Goal: Task Accomplishment & Management: Manage account settings

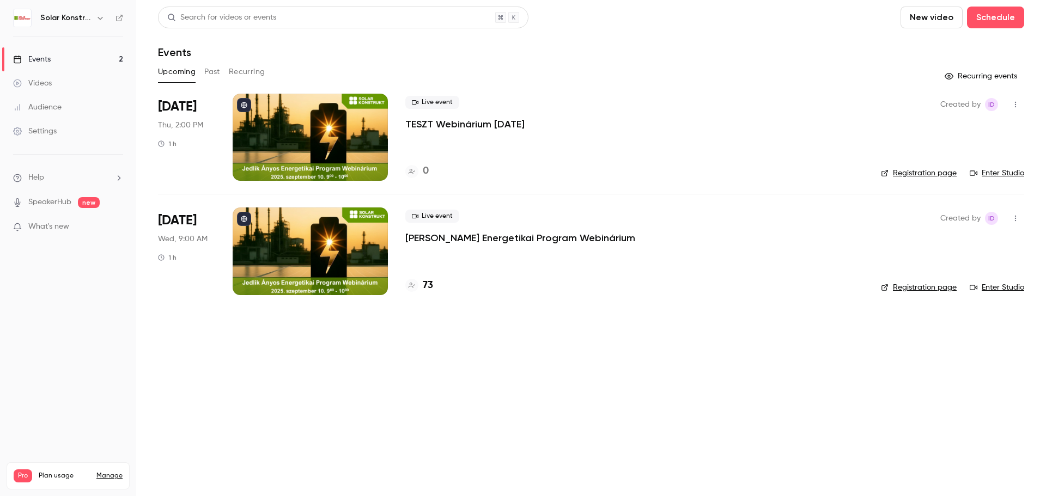
click at [314, 138] on div at bounding box center [310, 137] width 155 height 87
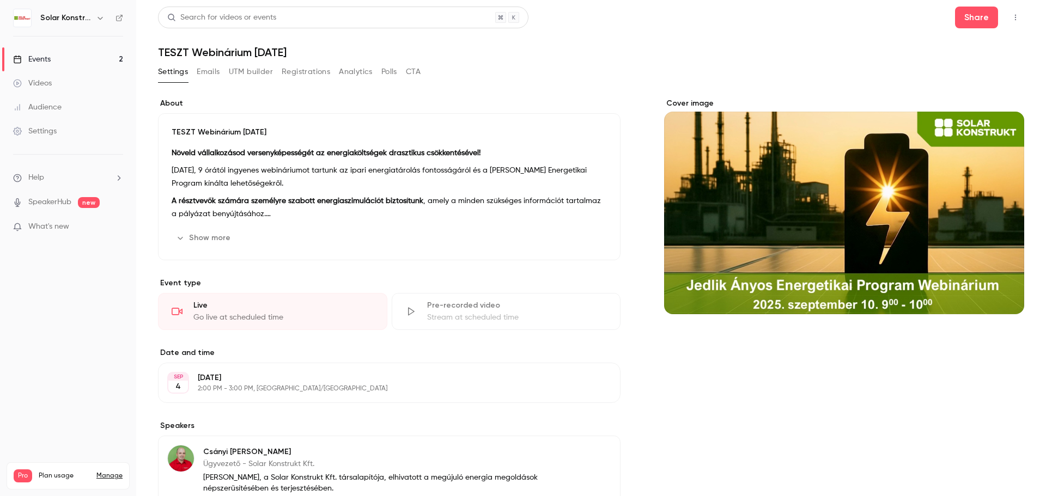
click at [45, 138] on link "Settings" at bounding box center [68, 131] width 136 height 24
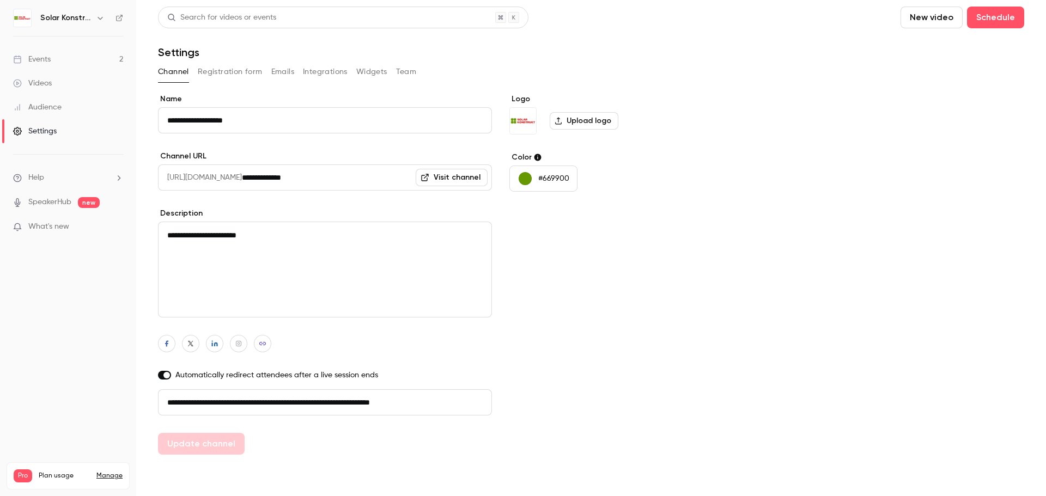
drag, startPoint x: 466, startPoint y: 408, endPoint x: 151, endPoint y: 402, distance: 315.5
click at [151, 402] on main "**********" at bounding box center [591, 248] width 910 height 496
